Goal: Task Accomplishment & Management: Manage account settings

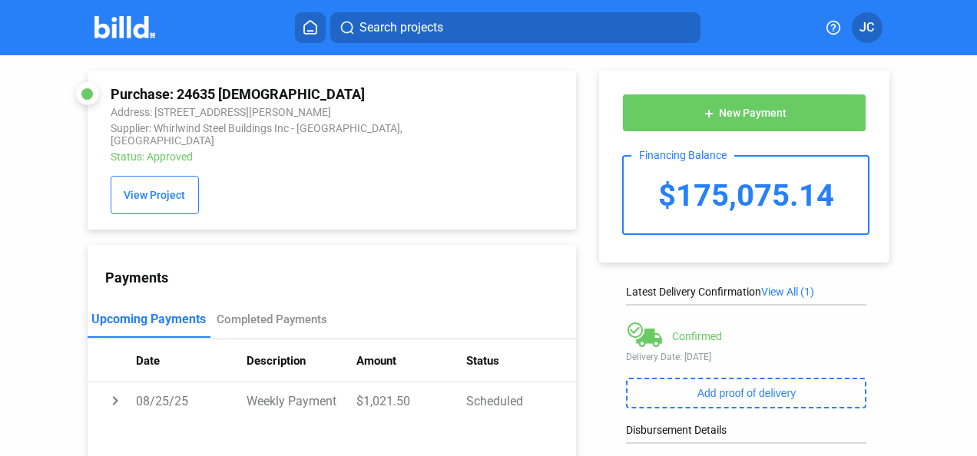
click at [143, 26] on img at bounding box center [125, 27] width 61 height 22
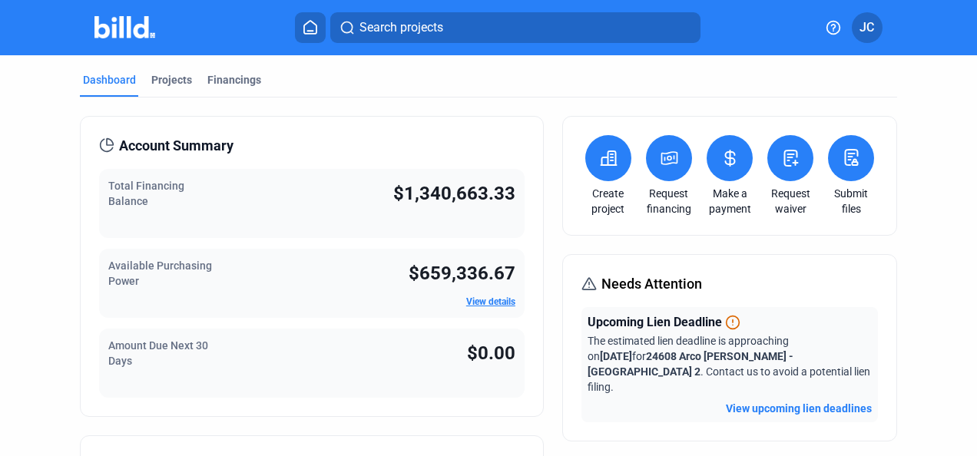
click at [174, 82] on div "Projects" at bounding box center [171, 79] width 41 height 15
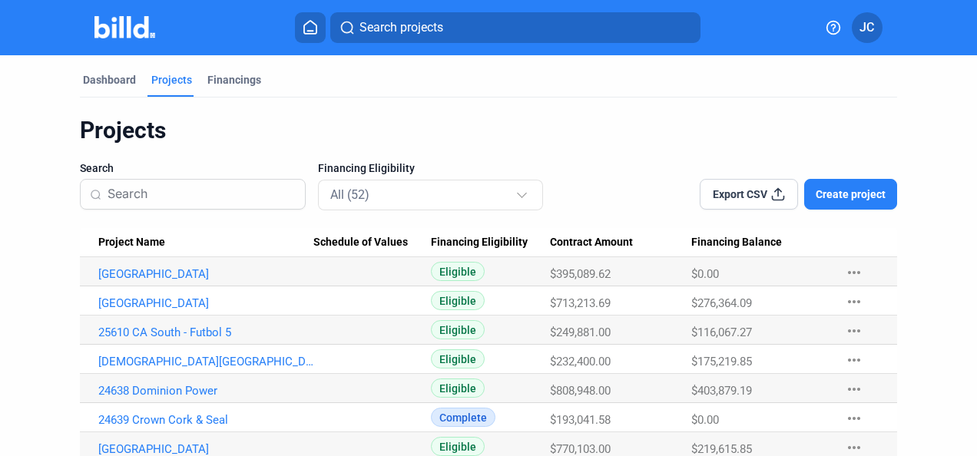
scroll to position [77, 0]
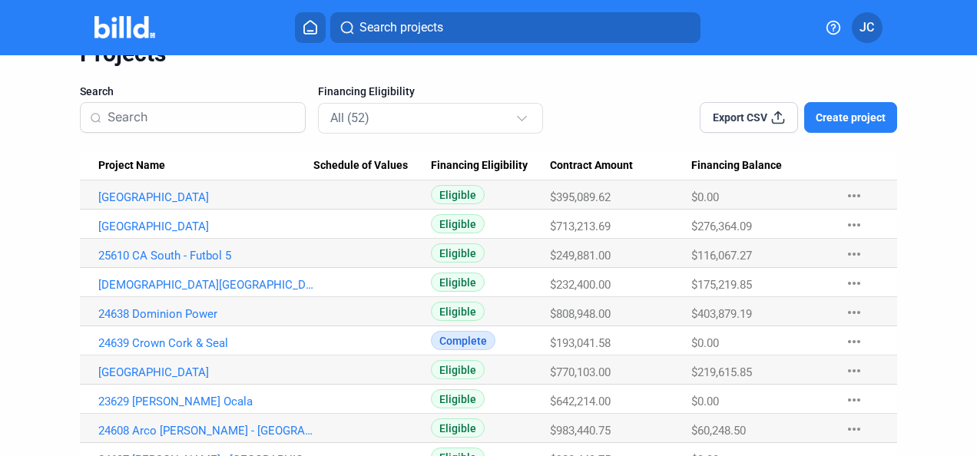
click at [185, 204] on link "[DEMOGRAPHIC_DATA][GEOGRAPHIC_DATA]" at bounding box center [206, 198] width 216 height 14
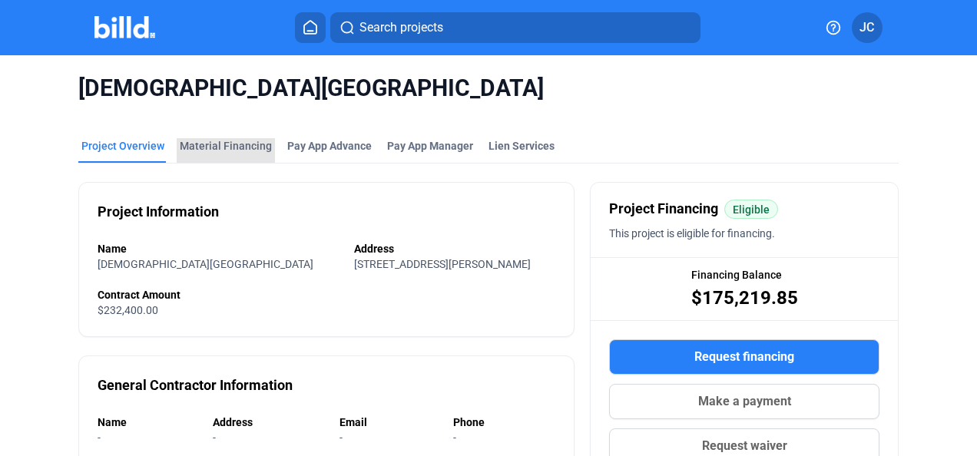
click at [241, 145] on div "Material Financing" at bounding box center [226, 145] width 92 height 15
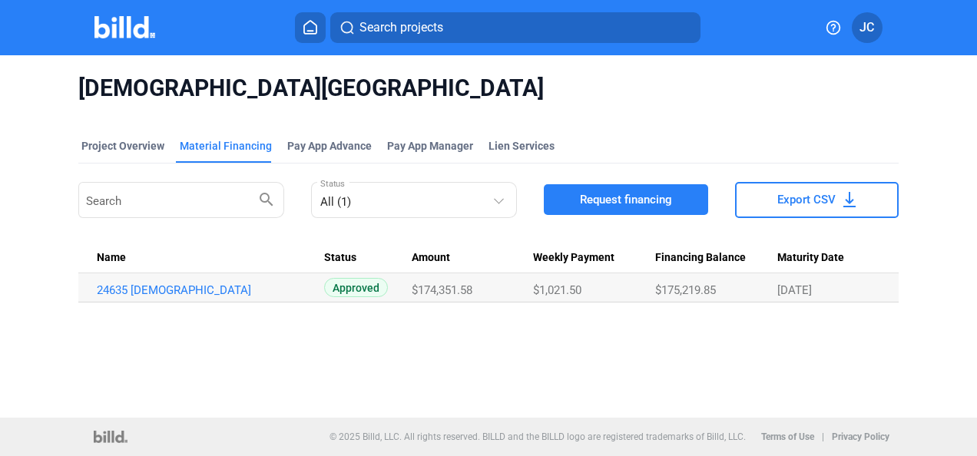
click at [191, 294] on link "24635 [DEMOGRAPHIC_DATA]" at bounding box center [205, 291] width 216 height 14
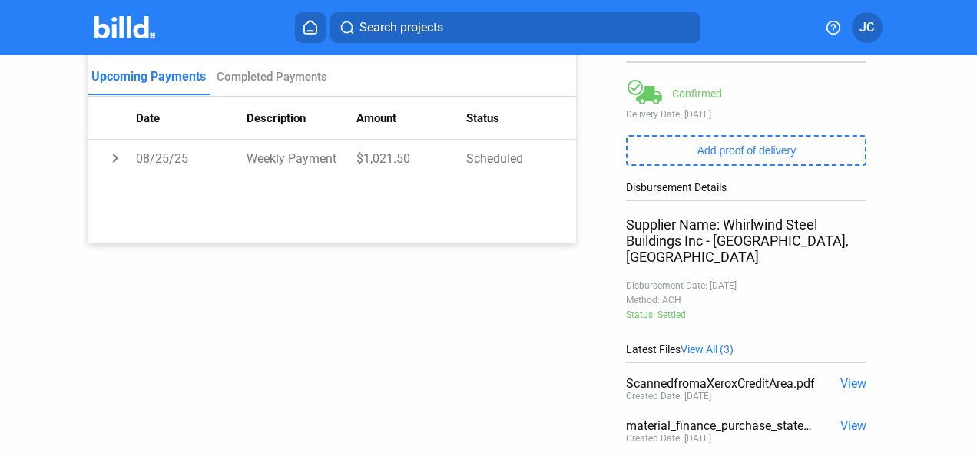
scroll to position [166, 0]
